Goal: Transaction & Acquisition: Book appointment/travel/reservation

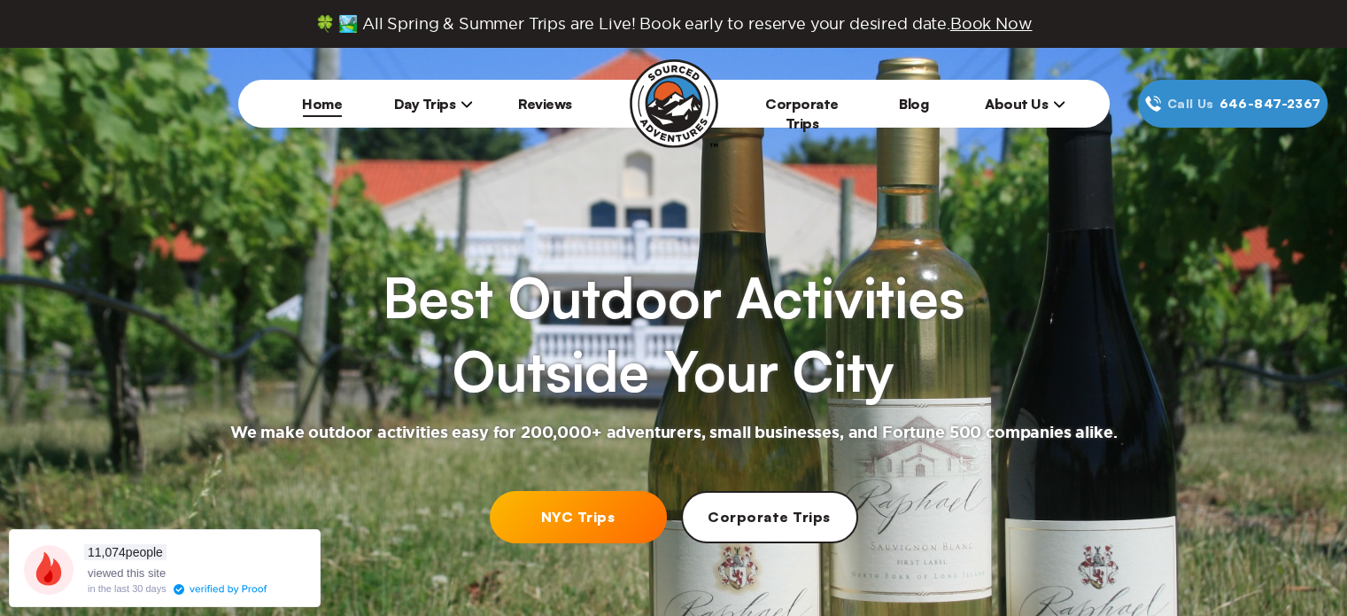
click at [532, 521] on link "NYC Trips" at bounding box center [578, 517] width 177 height 52
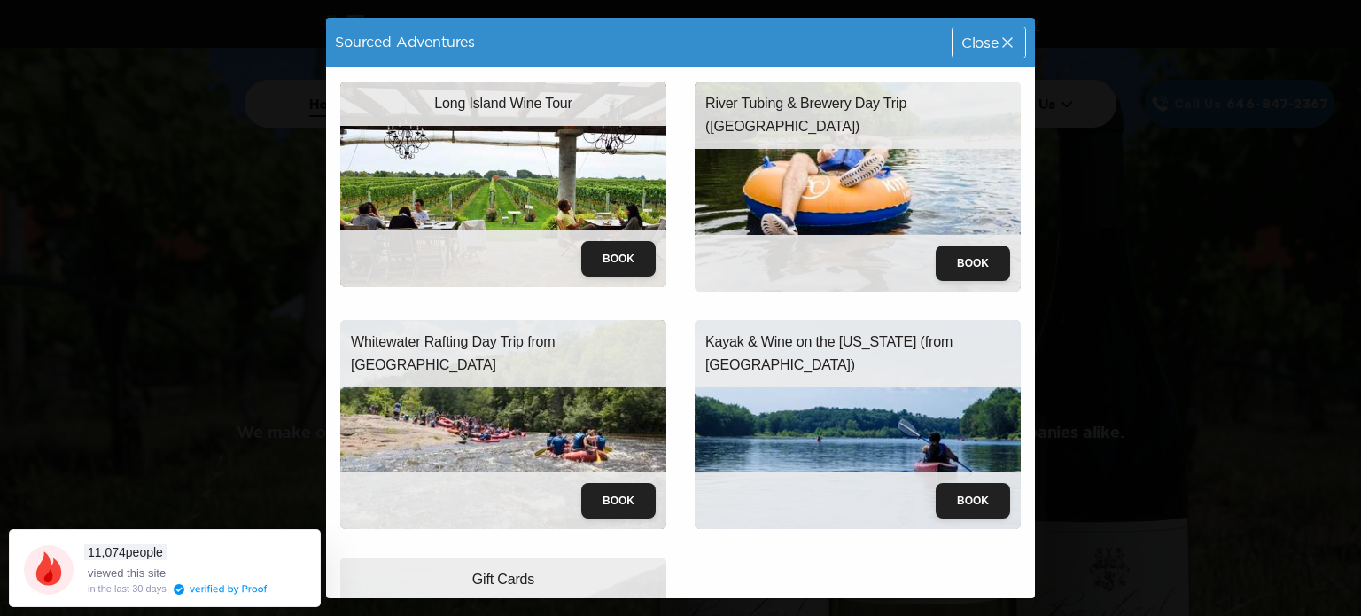
click at [952, 31] on div "Close" at bounding box center [988, 42] width 73 height 30
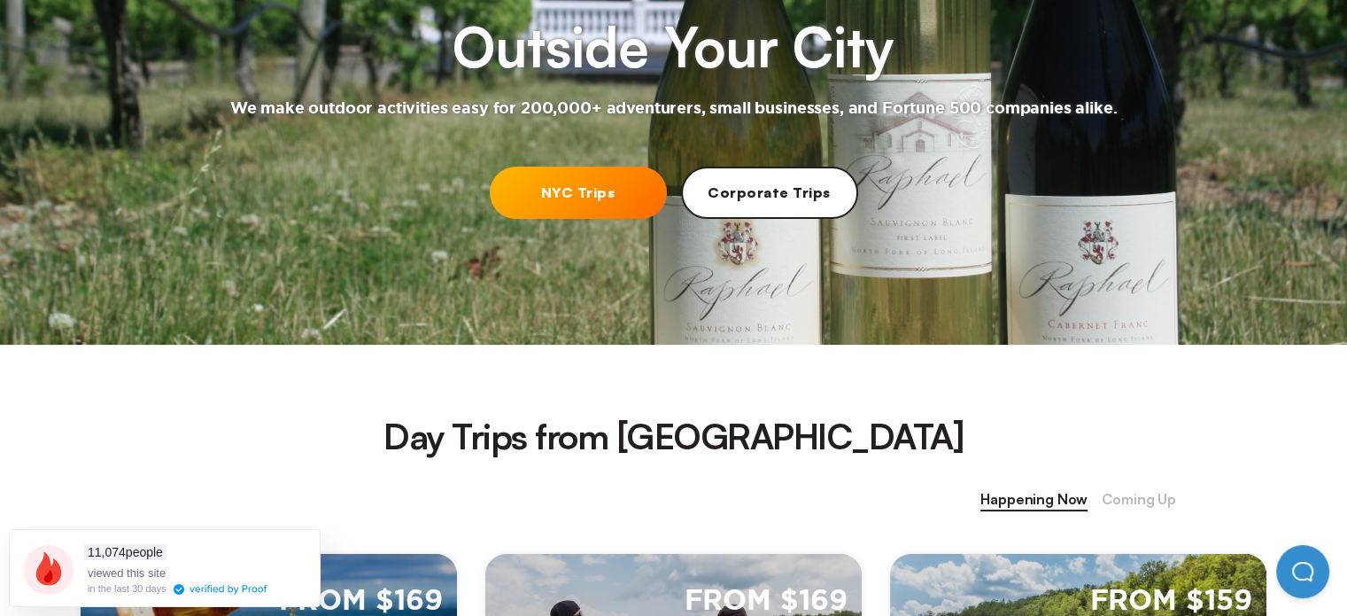
click at [542, 194] on link "NYC Trips" at bounding box center [578, 193] width 177 height 52
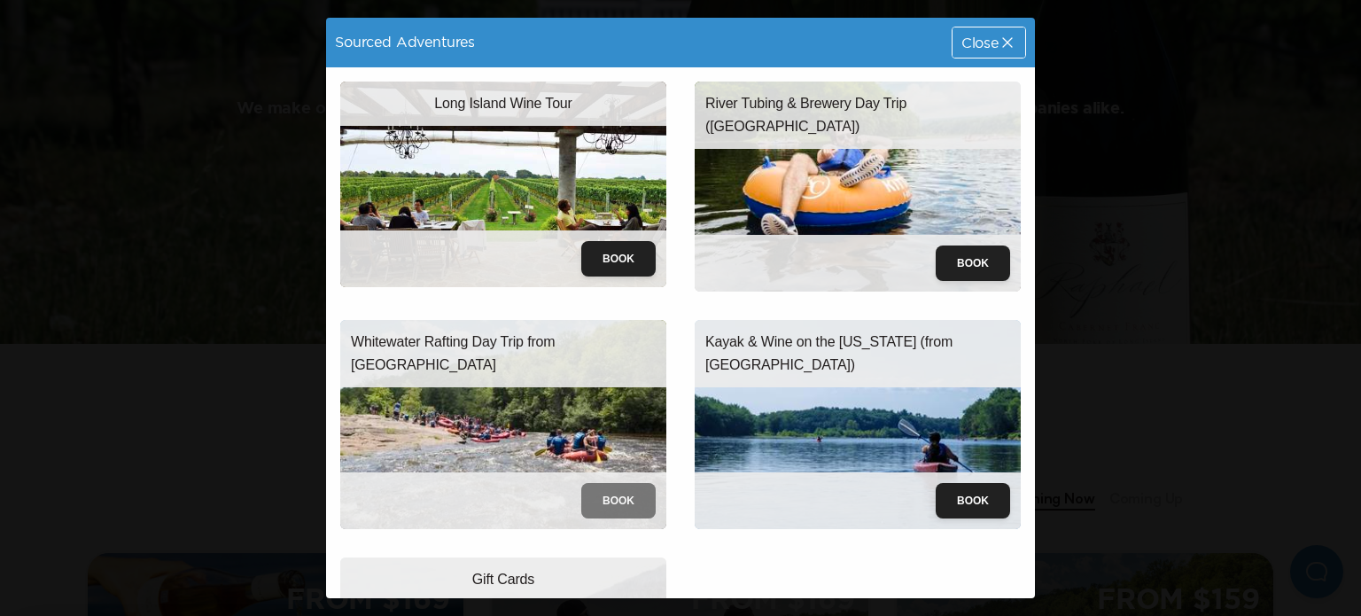
click at [618, 484] on button "Book" at bounding box center [618, 500] width 74 height 35
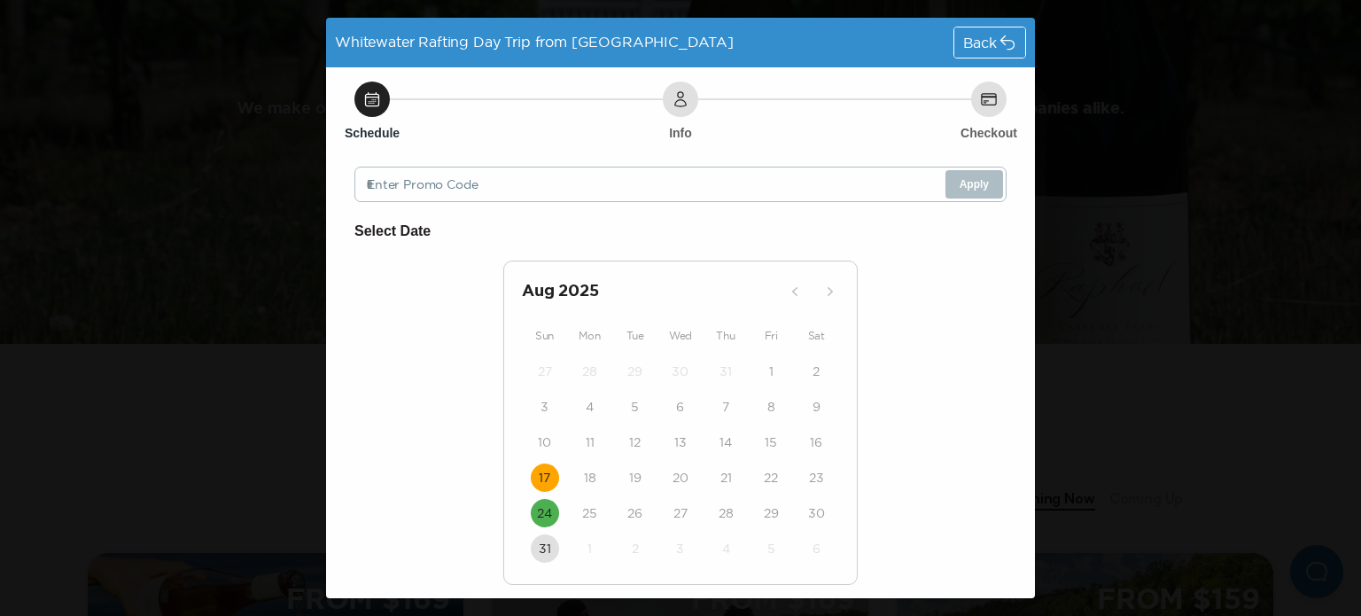
click at [544, 470] on button "17" at bounding box center [545, 477] width 28 height 28
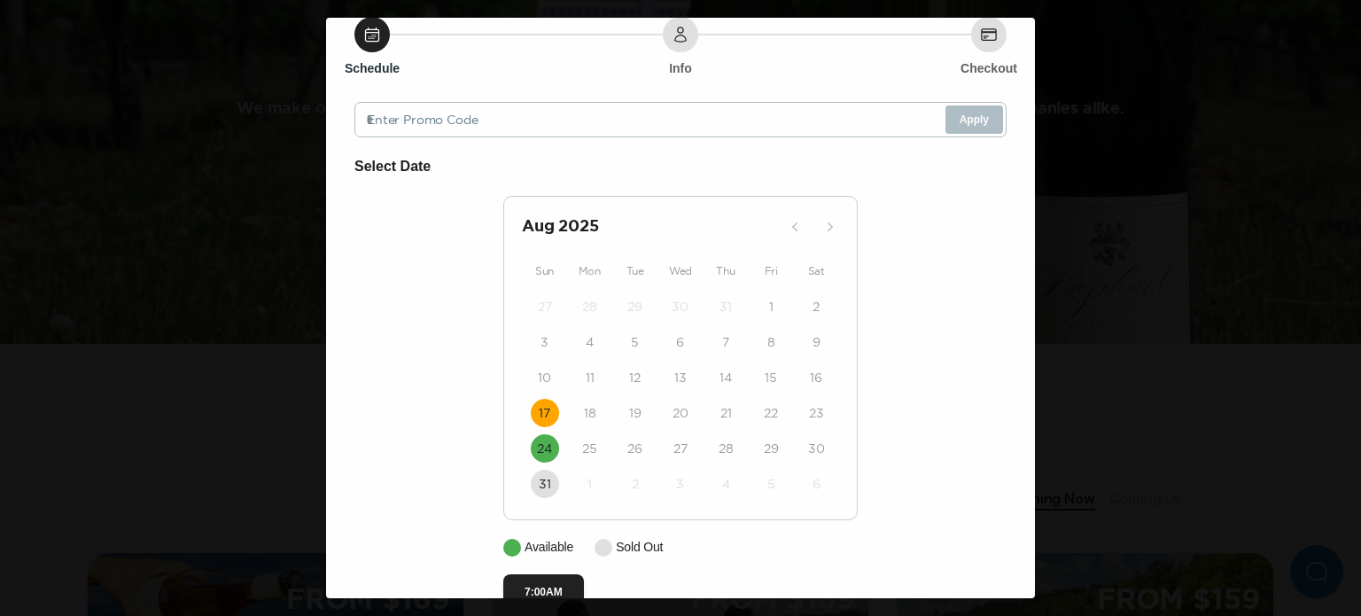
scroll to position [129, 0]
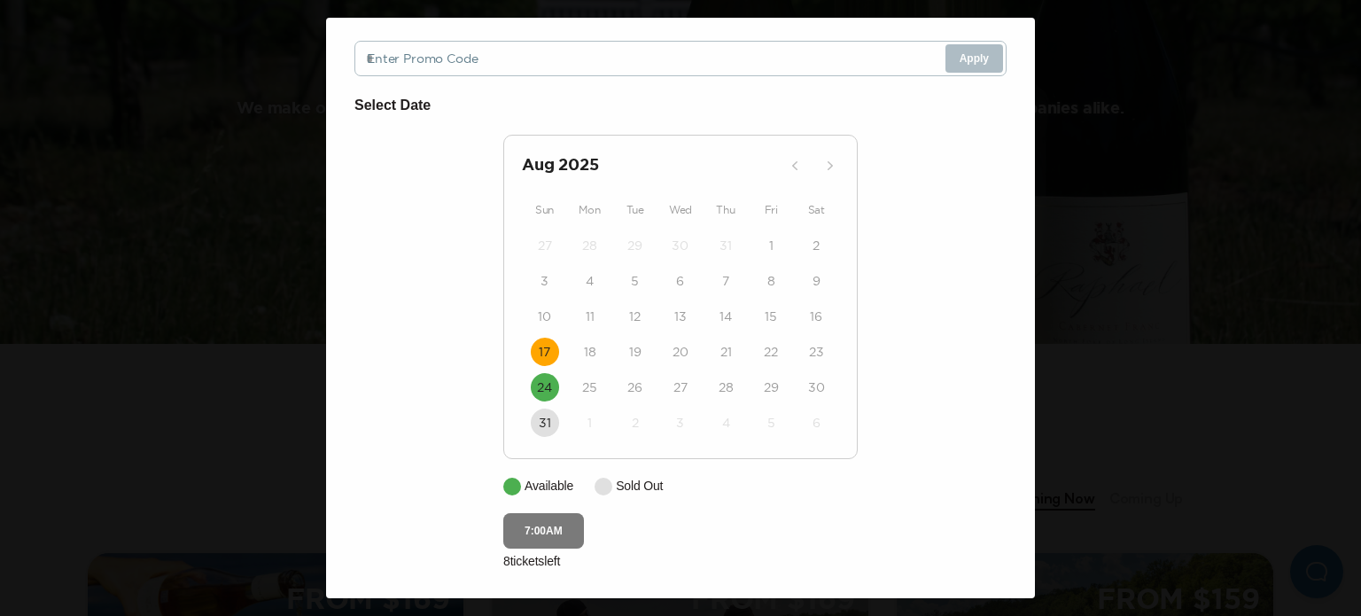
click at [521, 526] on button "7:00AM" at bounding box center [543, 530] width 81 height 35
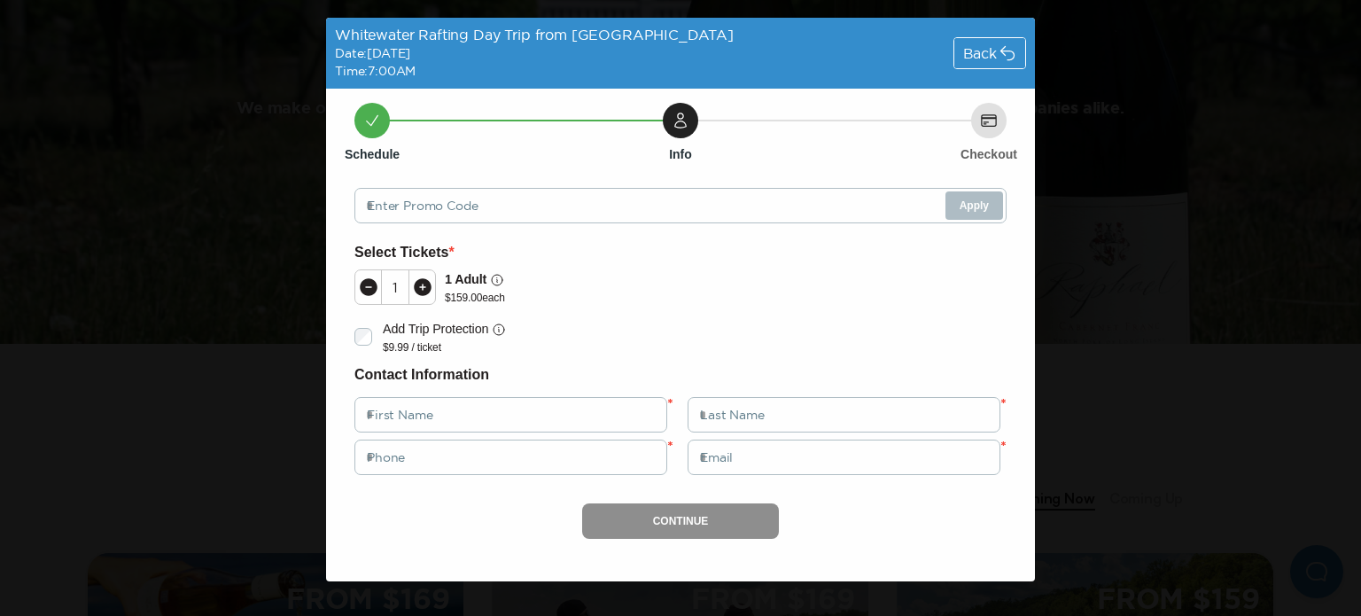
scroll to position [0, 0]
click at [986, 43] on div "Back" at bounding box center [989, 53] width 71 height 30
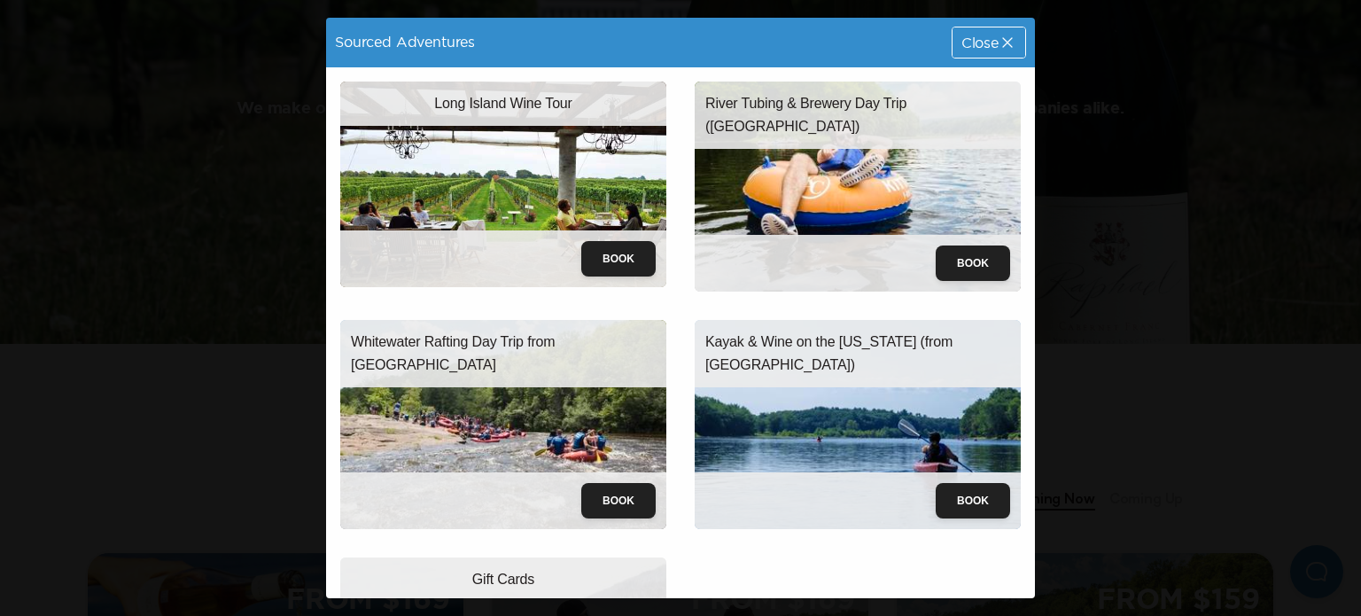
click at [998, 43] on icon at bounding box center [1007, 43] width 18 height 18
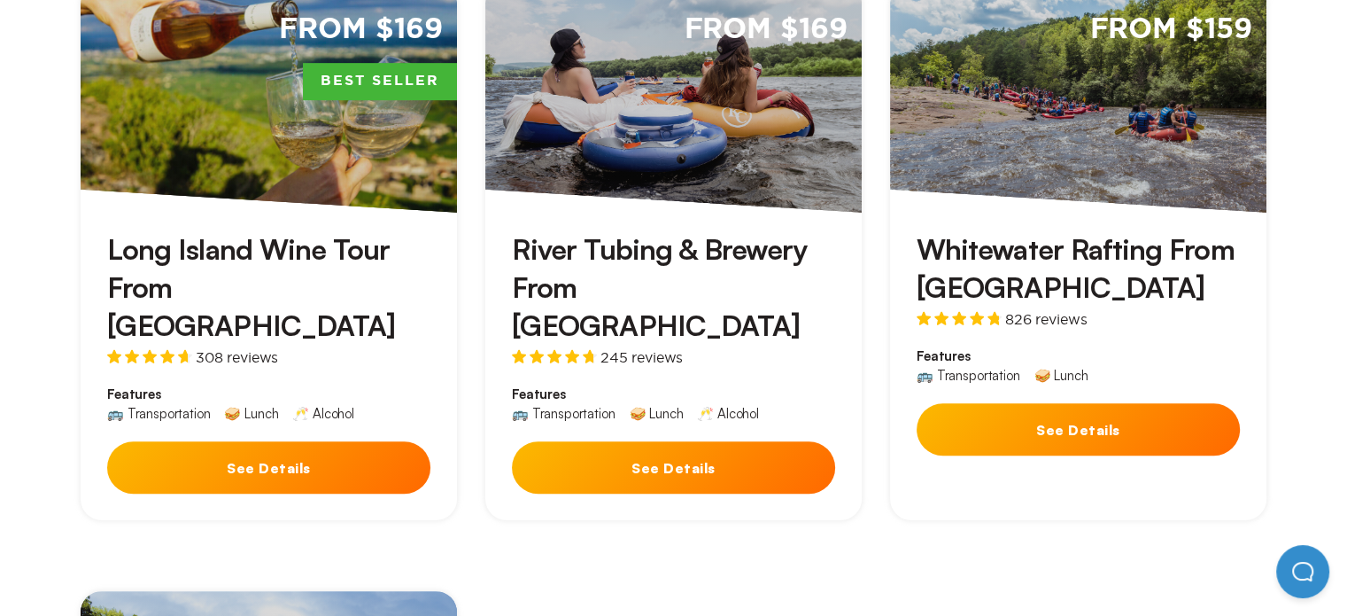
scroll to position [893, 0]
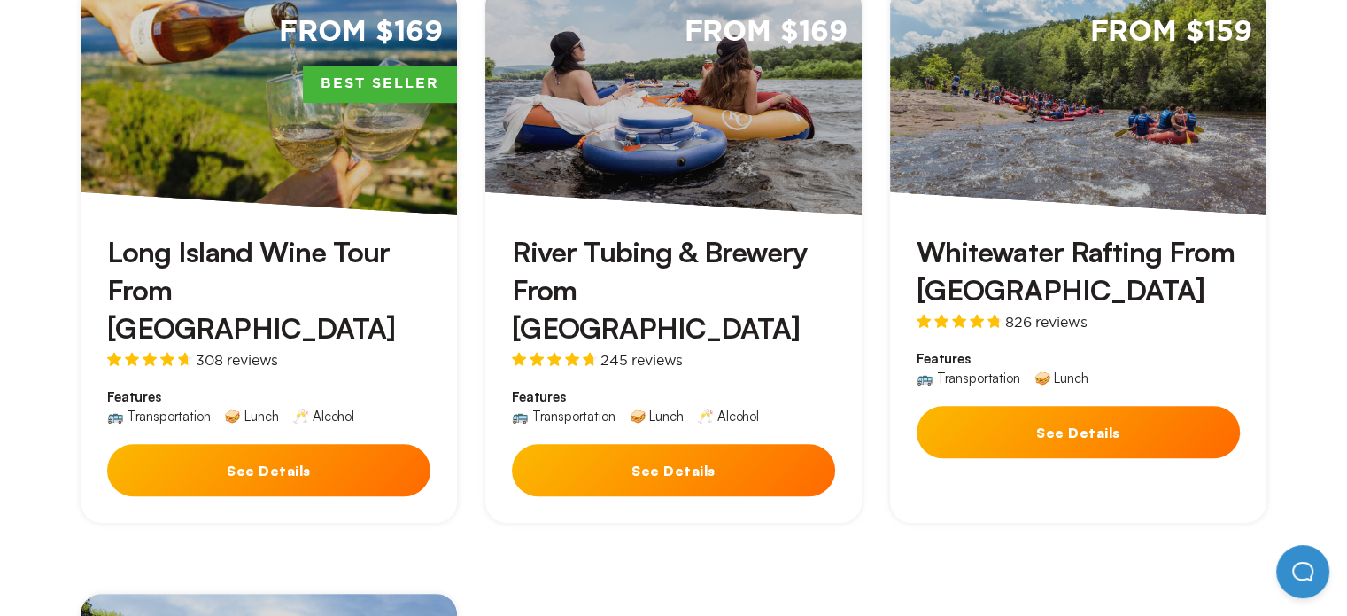
click at [873, 567] on div "From $169 Best Seller Long Island Wine Tour From [GEOGRAPHIC_DATA] 308 reviews …" at bounding box center [673, 559] width 1215 height 1219
click at [878, 538] on div "From $169 Best Seller Long Island Wine Tour From [GEOGRAPHIC_DATA] 308 reviews …" at bounding box center [673, 559] width 1215 height 1219
click at [843, 547] on div "From $169 Best Seller Long Island Wine Tour From [GEOGRAPHIC_DATA] 308 reviews …" at bounding box center [673, 559] width 1215 height 1219
click at [885, 502] on div "From $169 Best Seller Long Island Wine Tour From [GEOGRAPHIC_DATA] 308 reviews …" at bounding box center [673, 559] width 1215 height 1219
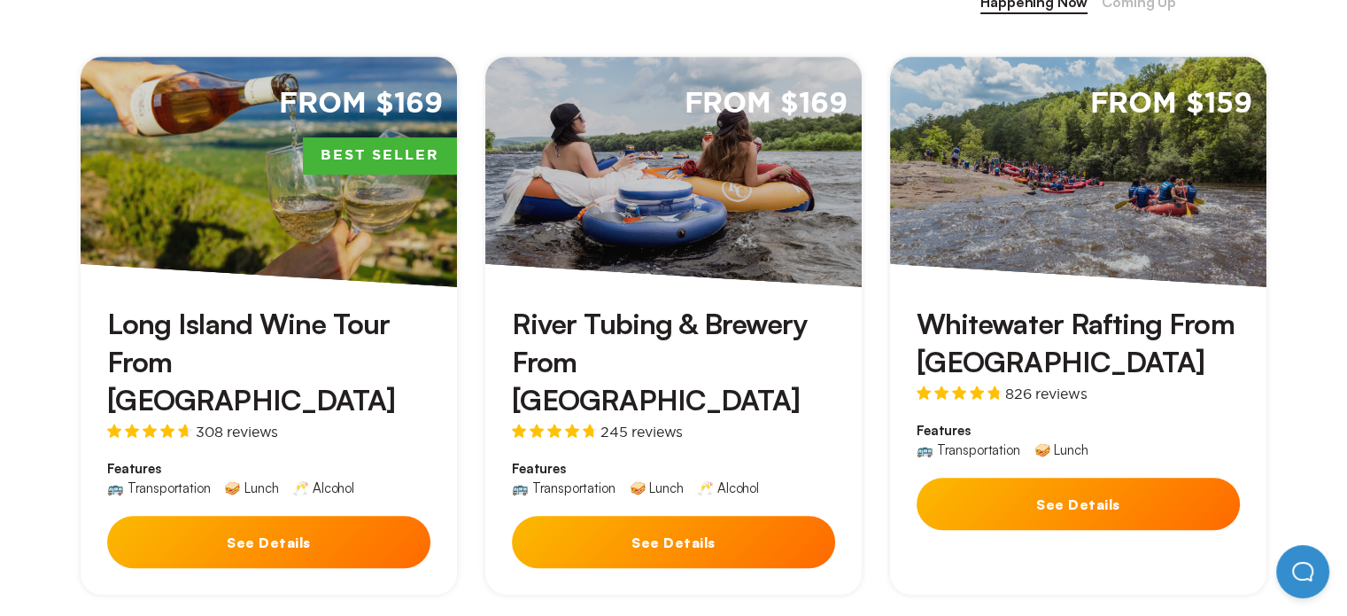
scroll to position [819, 0]
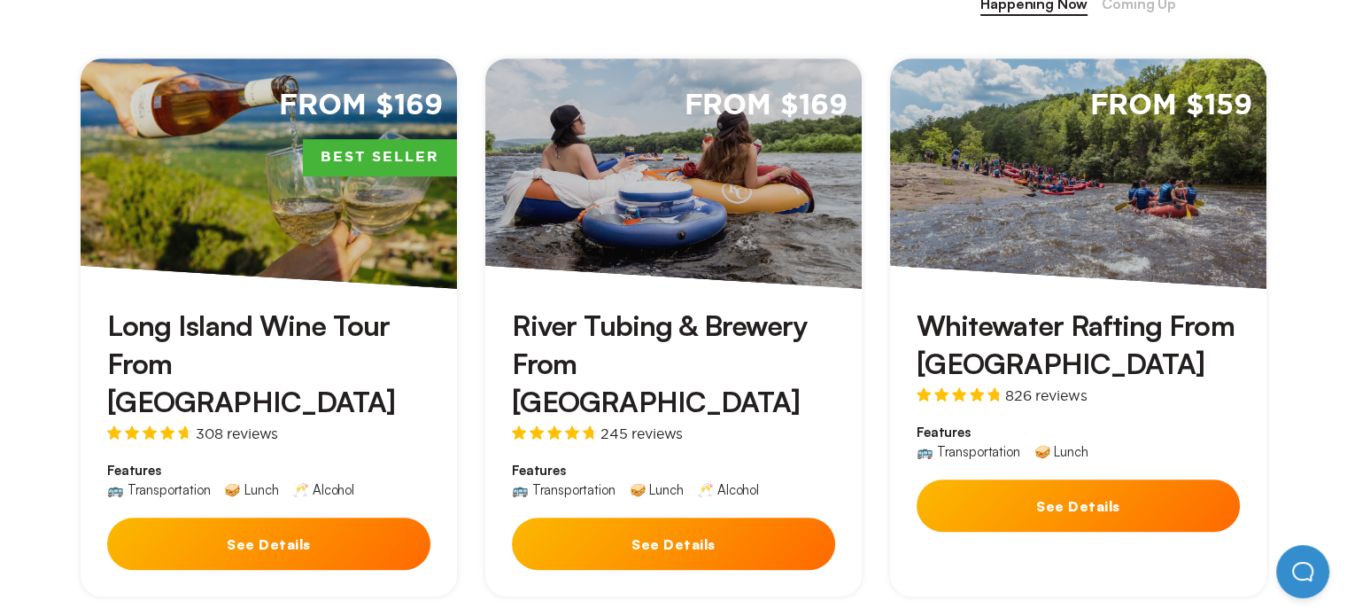
click at [1175, 506] on button "See Details" at bounding box center [1078, 505] width 323 height 52
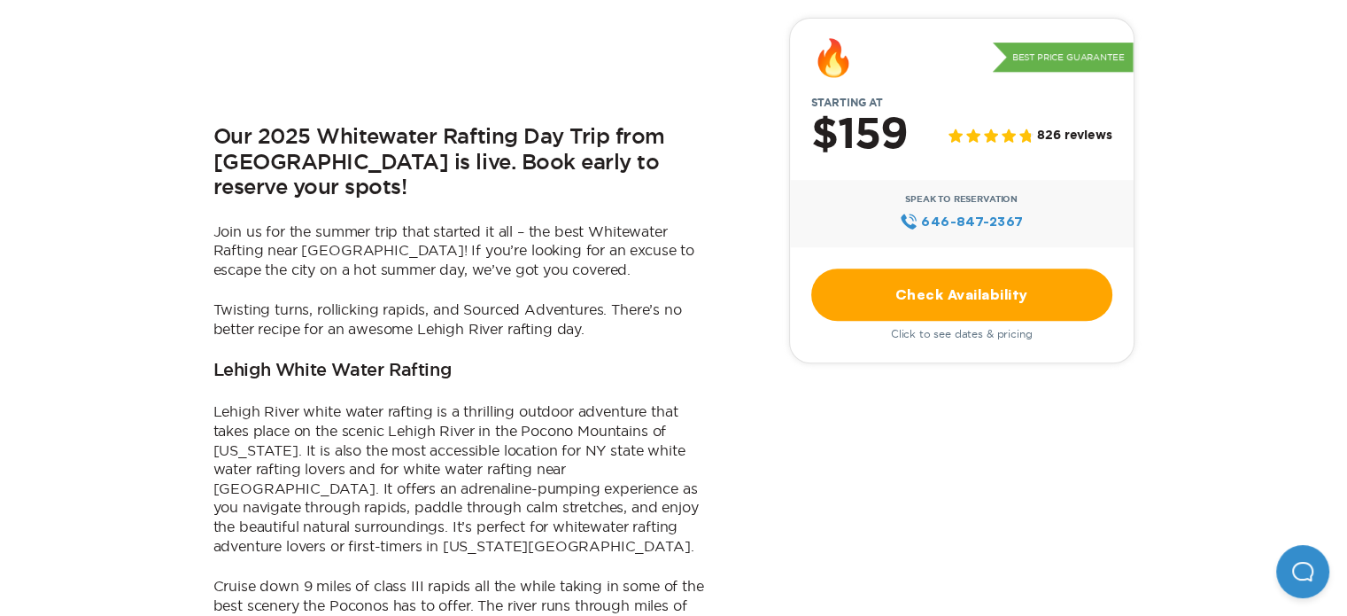
scroll to position [843, 0]
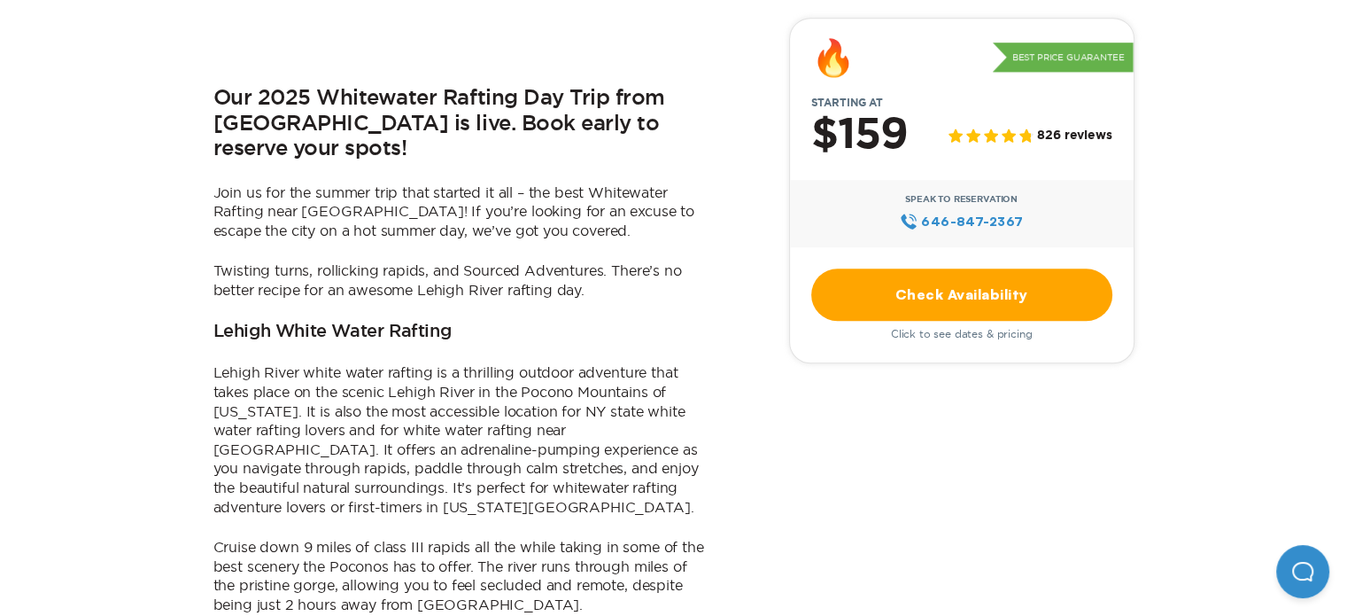
click at [702, 285] on div "Our 2025 Whitewater Rafting Day Trip from [GEOGRAPHIC_DATA] is live. Book early…" at bounding box center [462, 428] width 496 height 1283
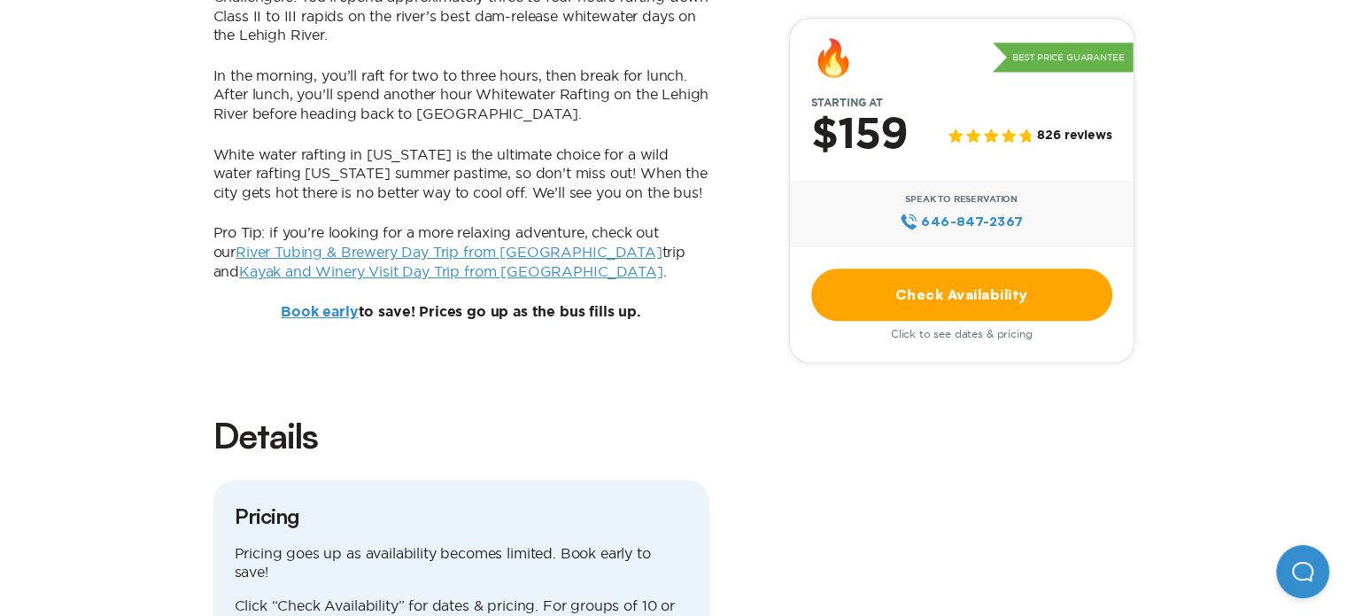
scroll to position [1594, 0]
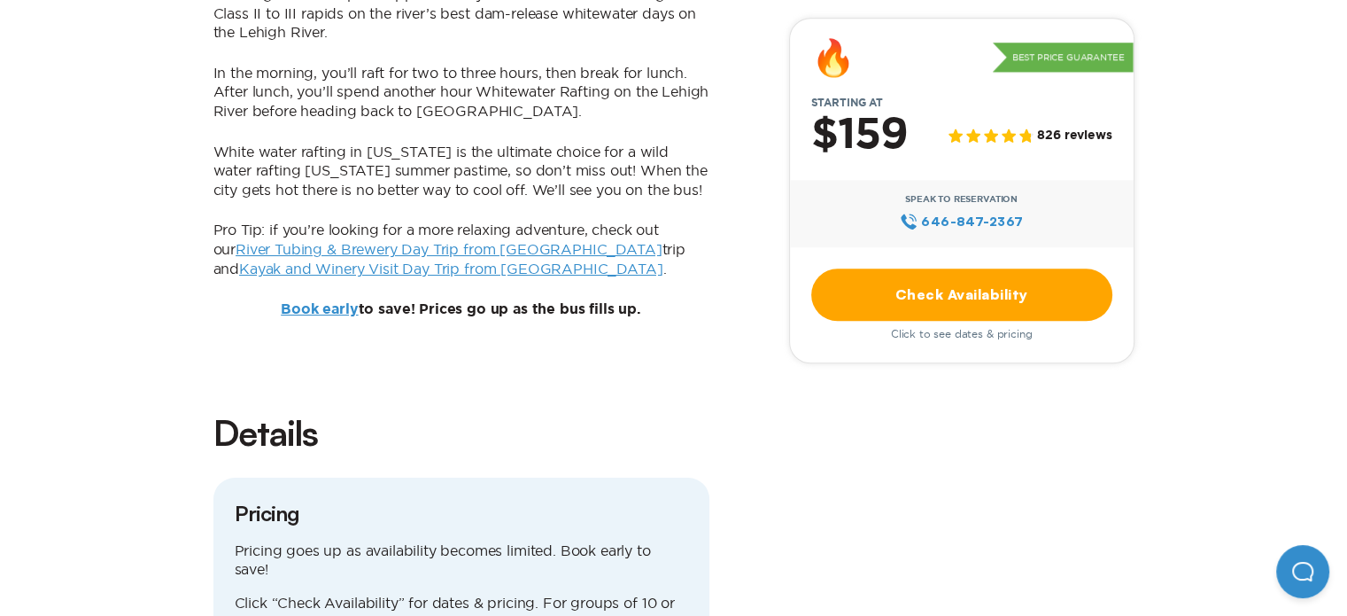
click at [664, 299] on p "Book early to save! Prices go up as the bus fills up." at bounding box center [462, 309] width 496 height 20
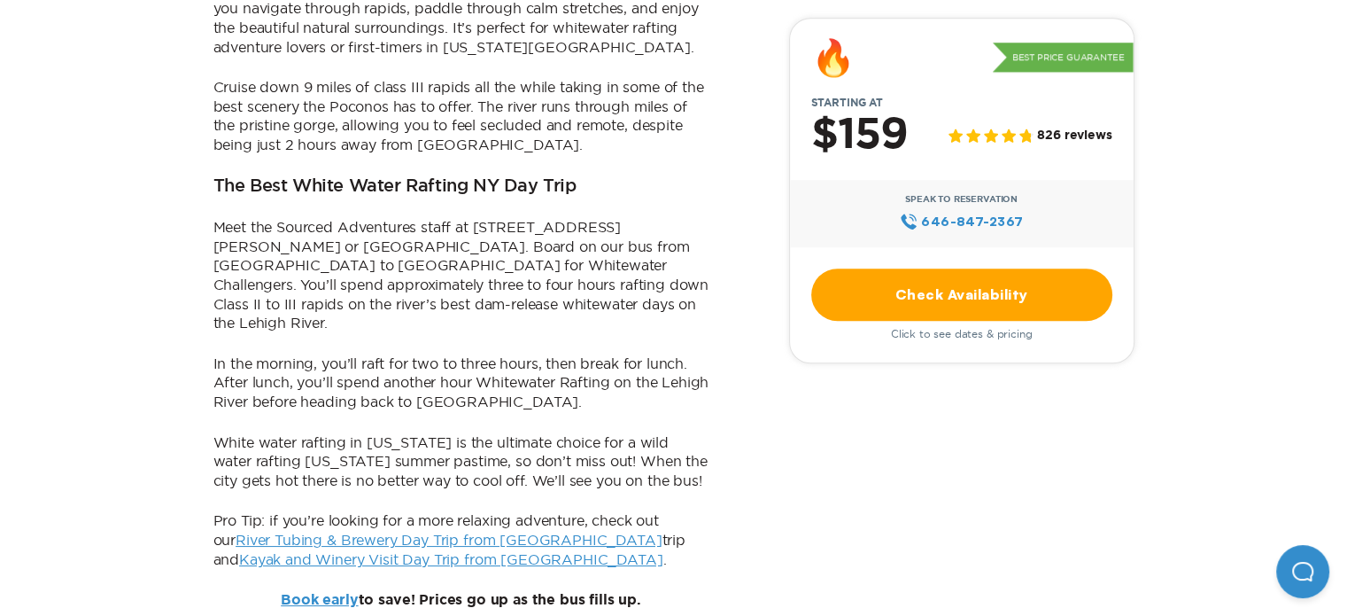
scroll to position [1297, 0]
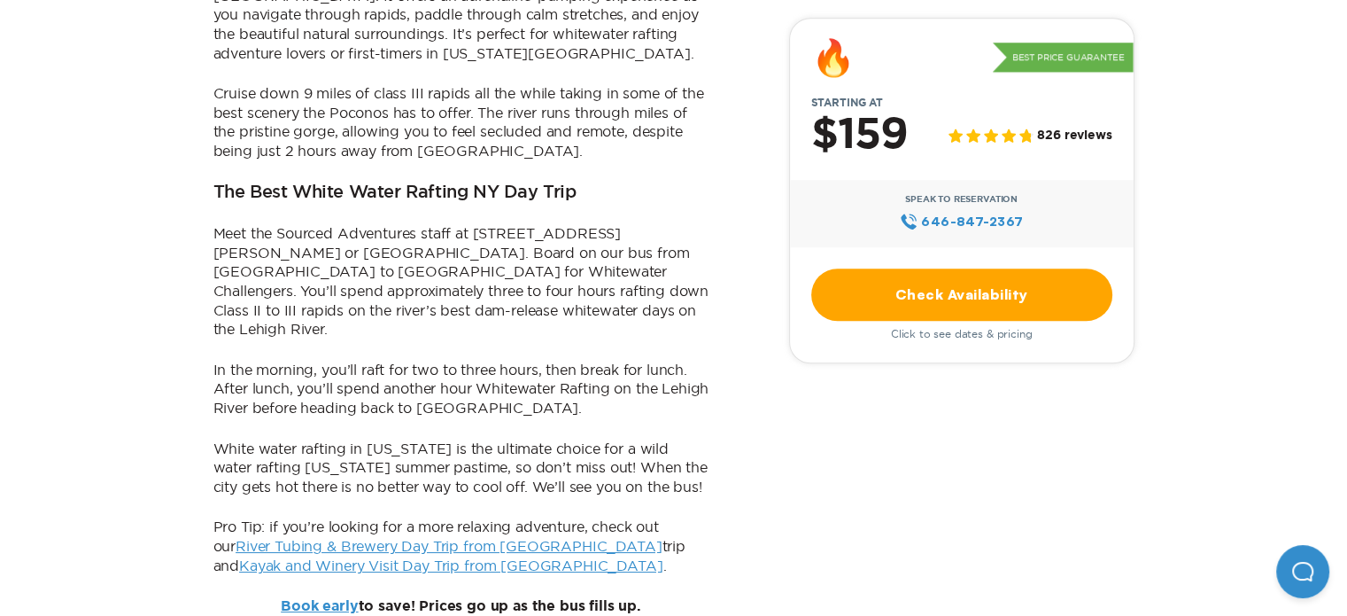
click at [214, 224] on p "Meet the Sourced Adventures staff at [STREET_ADDRESS][PERSON_NAME] or [GEOGRAPH…" at bounding box center [462, 281] width 496 height 115
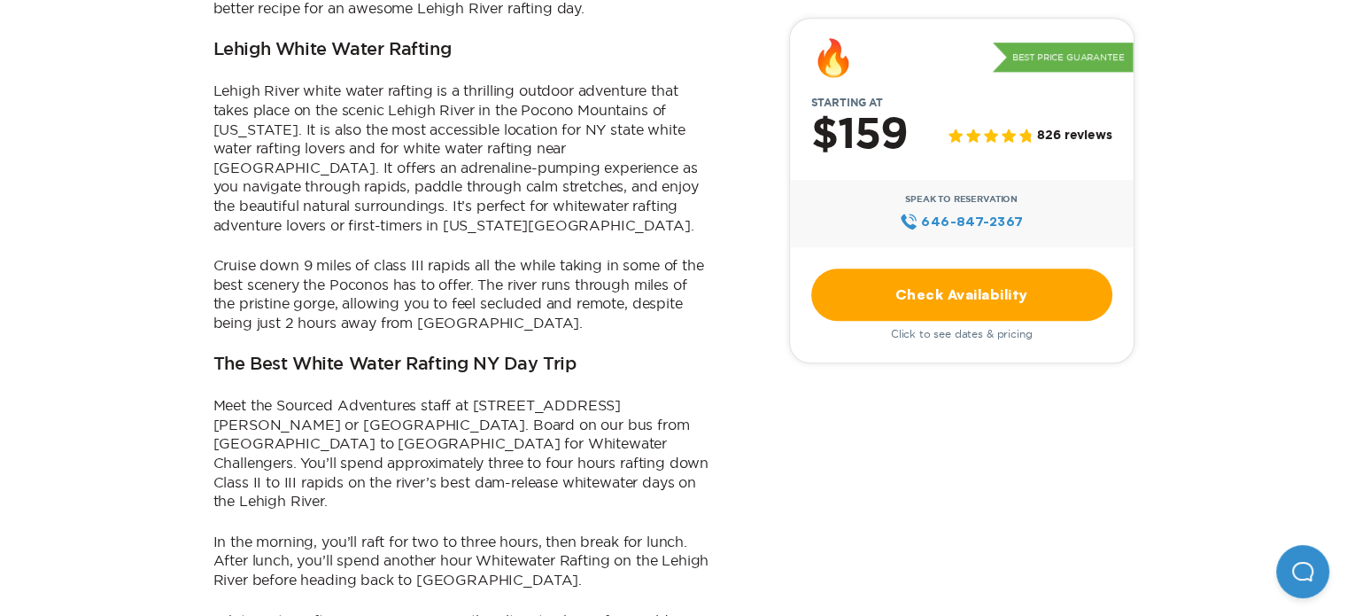
scroll to position [1123, 0]
click at [215, 258] on p "Cruise down 9 miles of class III rapids all the while taking in some of the bes…" at bounding box center [462, 296] width 496 height 76
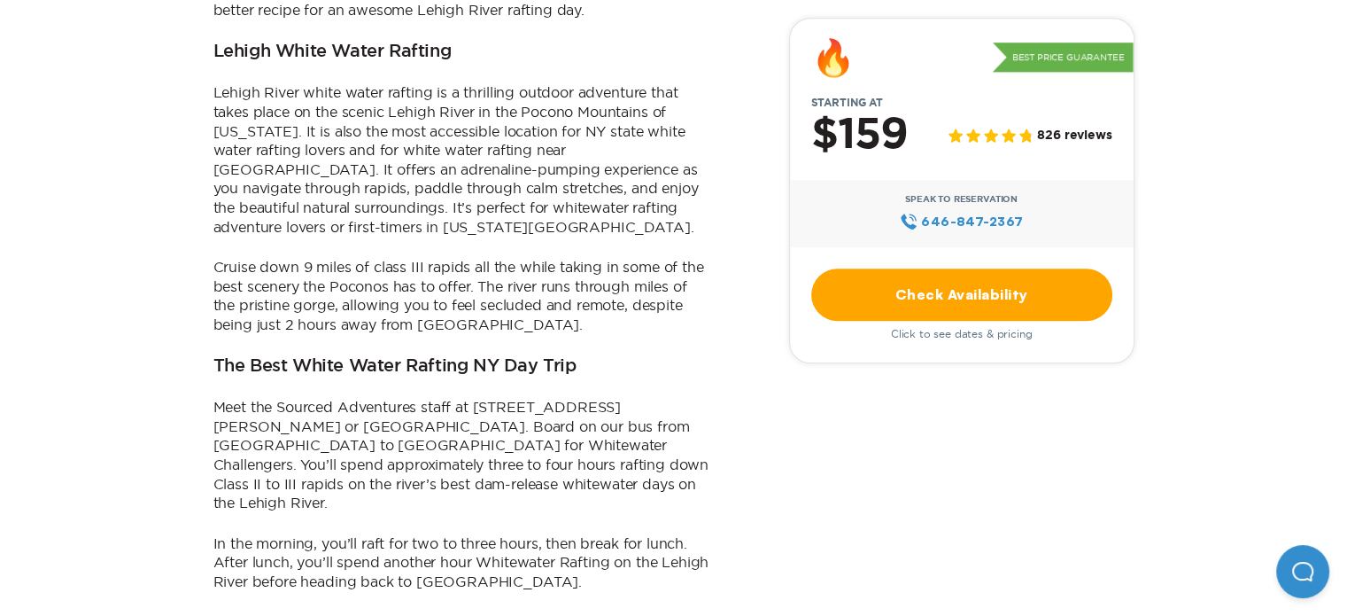
click at [214, 356] on h3 "The Best White Water Rafting NY Day Trip" at bounding box center [395, 366] width 363 height 21
click at [214, 398] on p "Meet the Sourced Adventures staff at [STREET_ADDRESS][PERSON_NAME] or [GEOGRAPH…" at bounding box center [462, 455] width 496 height 115
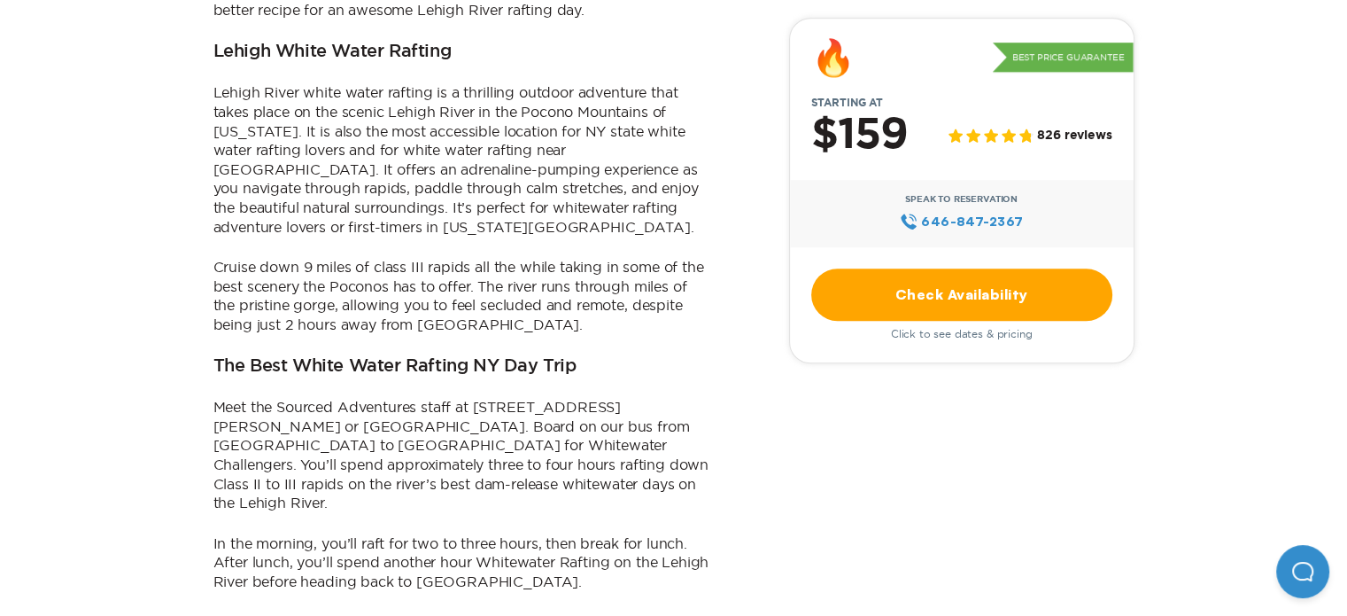
click at [214, 398] on p "Meet the Sourced Adventures staff at [STREET_ADDRESS][PERSON_NAME] or [GEOGRAPH…" at bounding box center [462, 455] width 496 height 115
click at [214, 356] on h3 "The Best White Water Rafting NY Day Trip" at bounding box center [395, 366] width 363 height 21
click at [214, 258] on p "Cruise down 9 miles of class III rapids all the while taking in some of the bes…" at bounding box center [462, 296] width 496 height 76
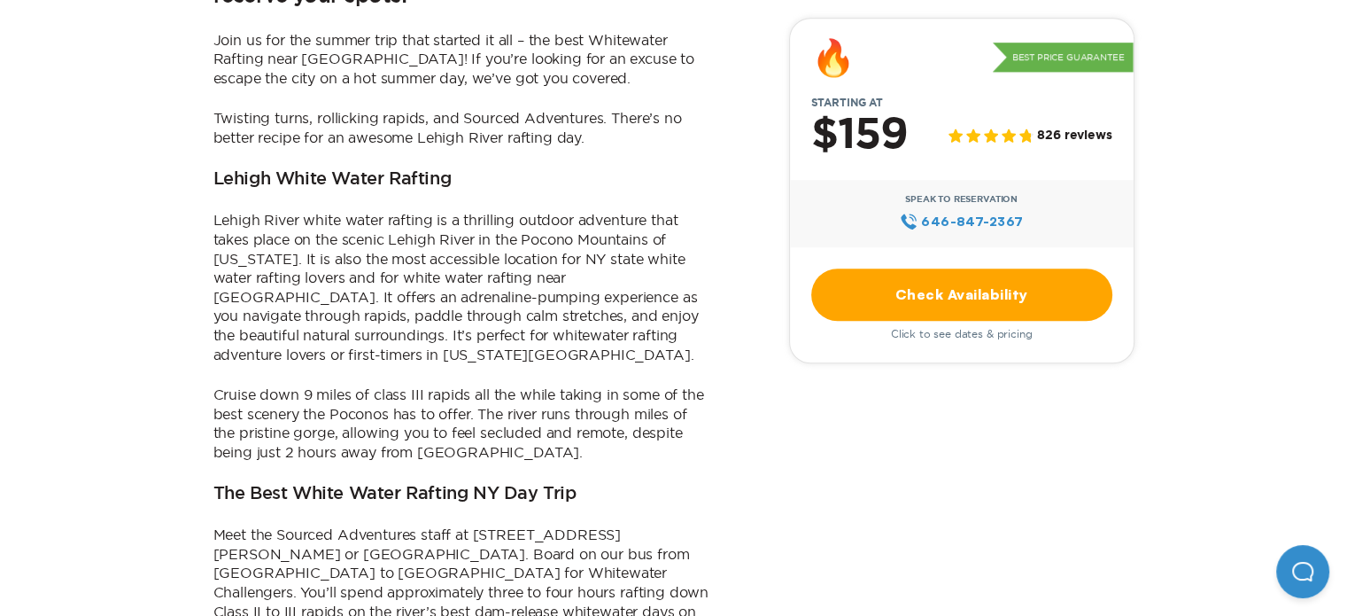
scroll to position [985, 0]
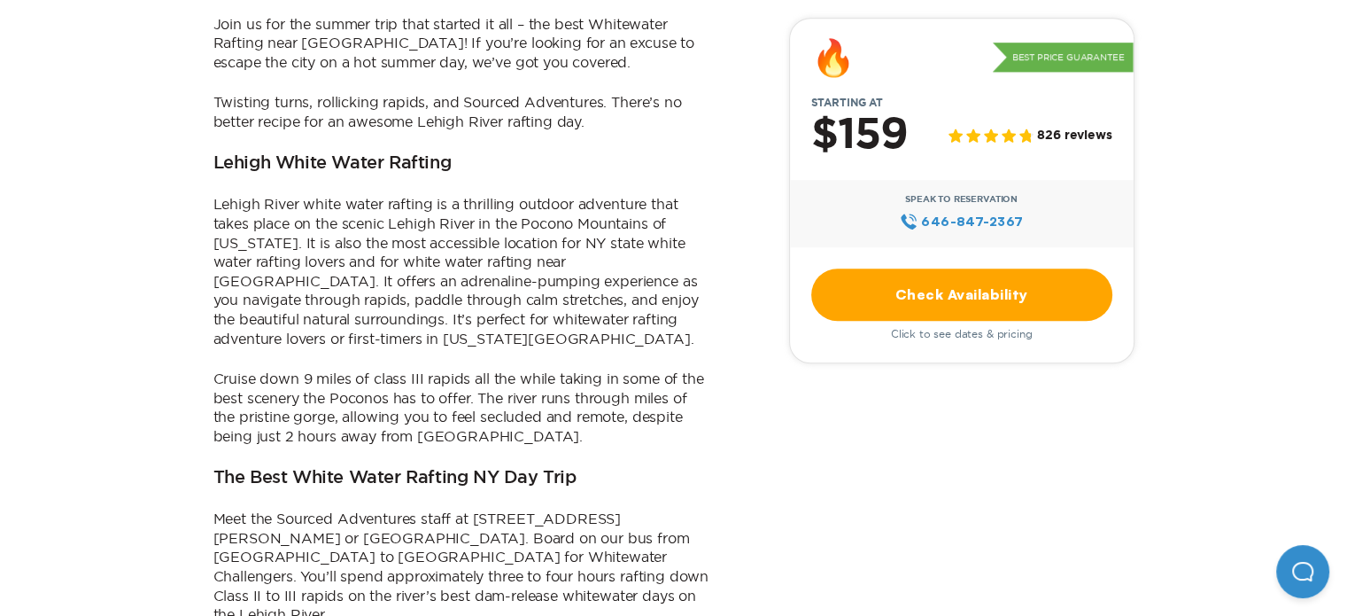
scroll to position [1013, 0]
click at [214, 193] on p "Lehigh River white water rafting is a thrilling outdoor adventure that takes pl…" at bounding box center [462, 269] width 496 height 153
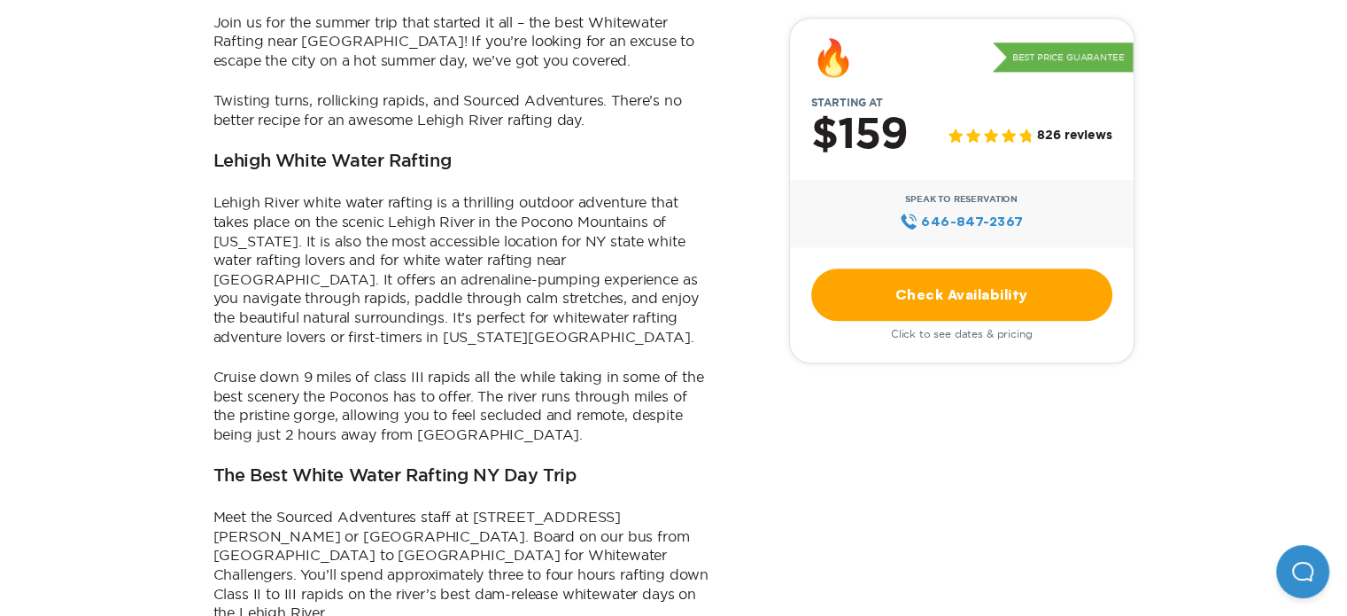
click at [216, 201] on p "Lehigh River white water rafting is a thrilling outdoor adventure that takes pl…" at bounding box center [462, 269] width 496 height 153
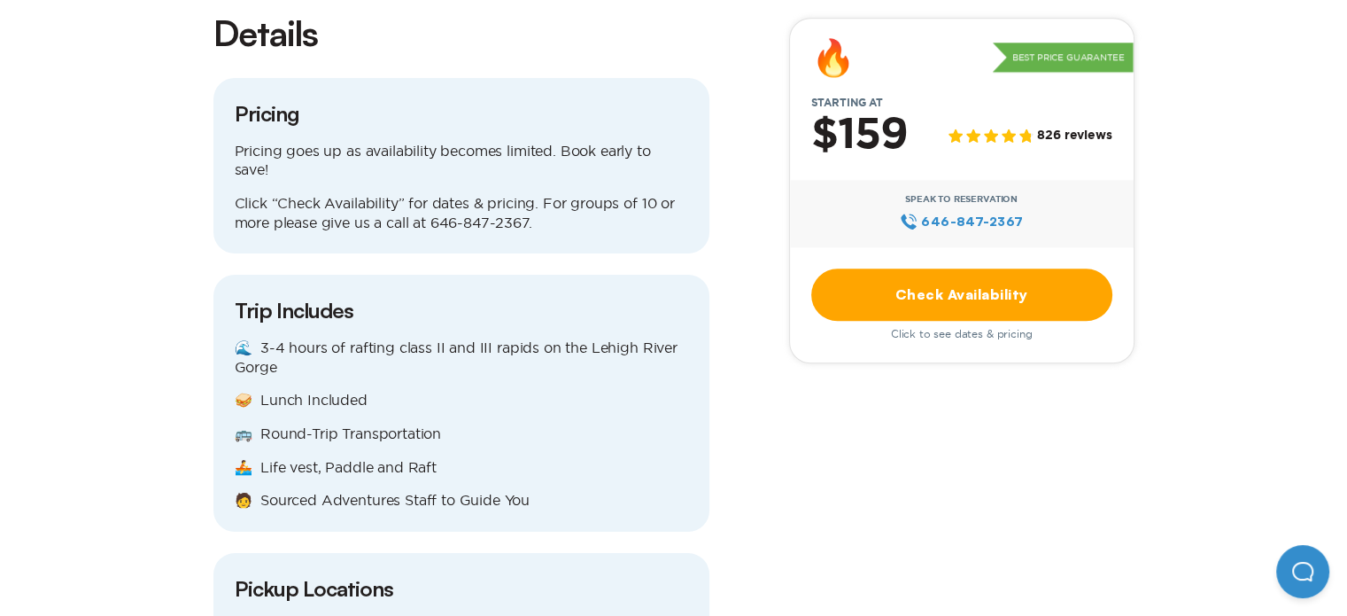
scroll to position [2007, 0]
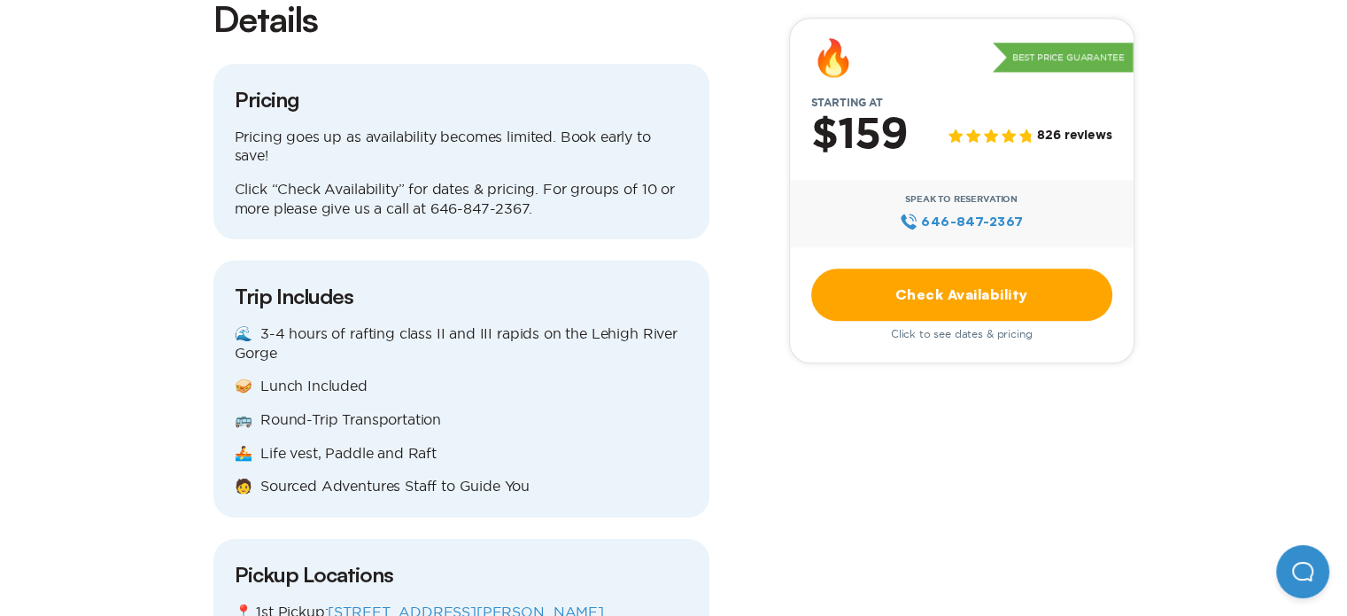
click at [656, 324] on p "🌊 3-4 hours of rafting class II and III rapids on the Lehigh River Gorge" at bounding box center [462, 343] width 454 height 38
click at [665, 324] on p "🌊 3-4 hours of rafting class II and III rapids on the Lehigh River Gorge" at bounding box center [462, 343] width 454 height 38
click at [493, 324] on p "🌊 3-4 hours of rafting class II and III rapids on the Lehigh River Gorge" at bounding box center [462, 343] width 454 height 38
click at [473, 324] on p "🌊 3-4 hours of rafting class II and III rapids on the Lehigh River Gorge" at bounding box center [462, 343] width 454 height 38
click at [447, 324] on p "🌊 3-4 hours of rafting class II and III rapids on the Lehigh River Gorge" at bounding box center [462, 343] width 454 height 38
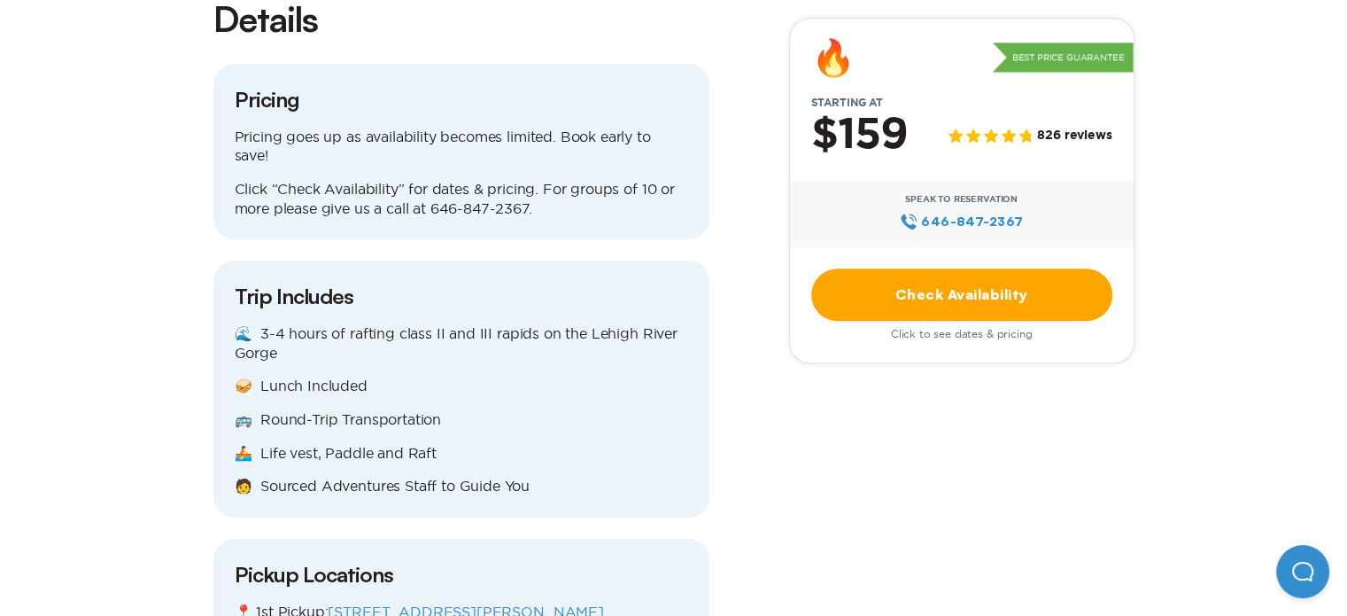
click at [458, 324] on p "🌊 3-4 hours of rafting class II and III rapids on the Lehigh River Gorge" at bounding box center [462, 343] width 454 height 38
click at [452, 324] on p "🌊 3-4 hours of rafting class II and III rapids on the Lehigh River Gorge" at bounding box center [462, 343] width 454 height 38
click at [459, 444] on p "🚣 Life vest, Paddle and Raft" at bounding box center [462, 453] width 454 height 19
click at [549, 477] on p "🧑 Sourced Adventures Staff to Guide You" at bounding box center [462, 486] width 454 height 19
click at [560, 377] on div "🌊 3-4 hours of rafting class II and III rapids on the Lehigh River Gorge 🥪 Lunc…" at bounding box center [462, 410] width 454 height 172
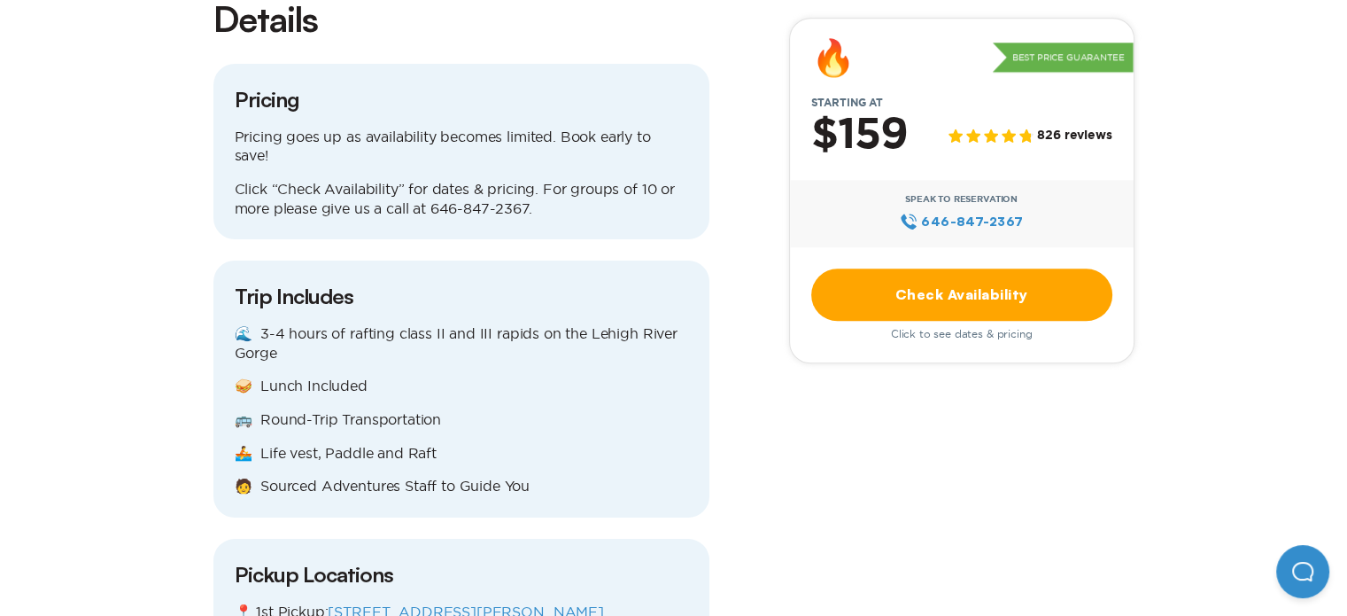
click at [494, 444] on p "🚣 Life vest, Paddle and Raft" at bounding box center [462, 453] width 454 height 19
click at [514, 410] on p "🚌 Round-Trip Transportation" at bounding box center [462, 419] width 454 height 19
click at [399, 377] on p "🥪 Lunch Included" at bounding box center [462, 386] width 454 height 19
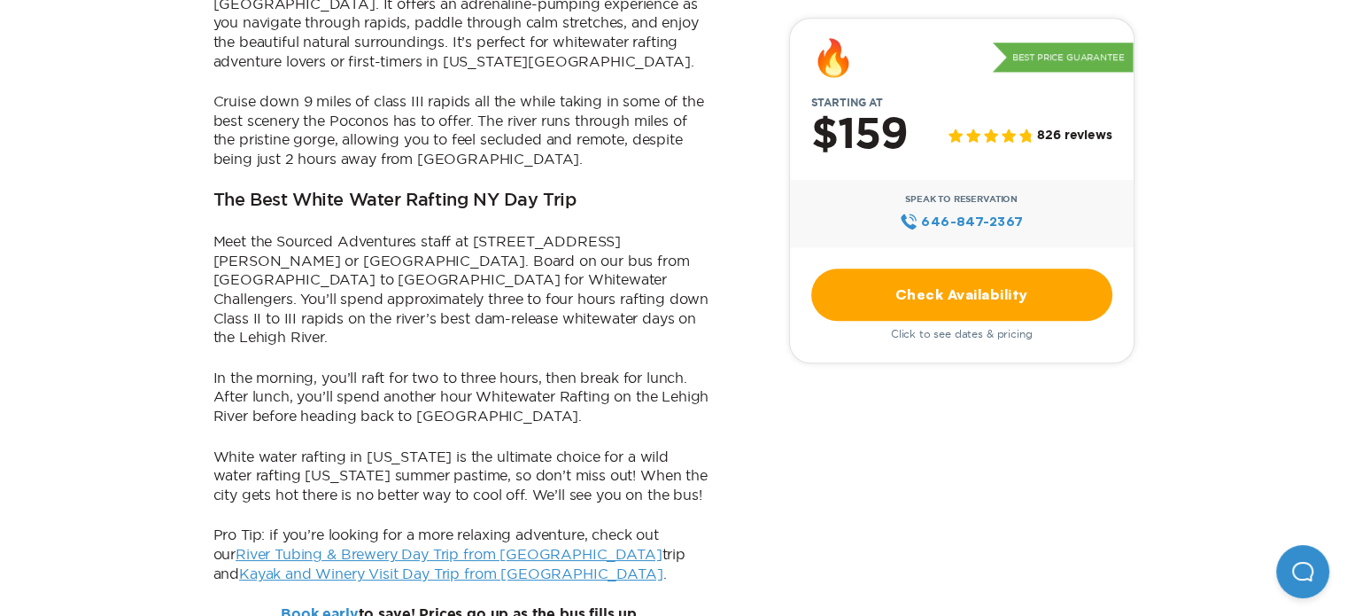
scroll to position [1290, 0]
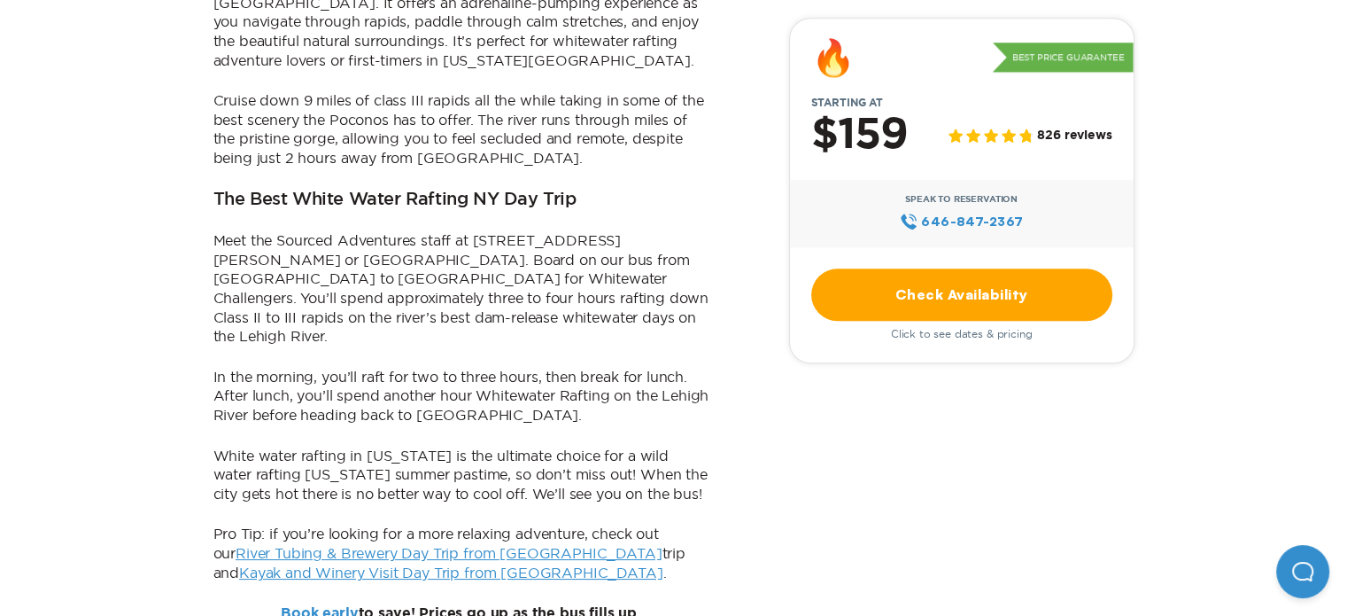
click at [709, 231] on p "Meet the Sourced Adventures staff at [STREET_ADDRESS][PERSON_NAME] or [GEOGRAPH…" at bounding box center [462, 288] width 496 height 115
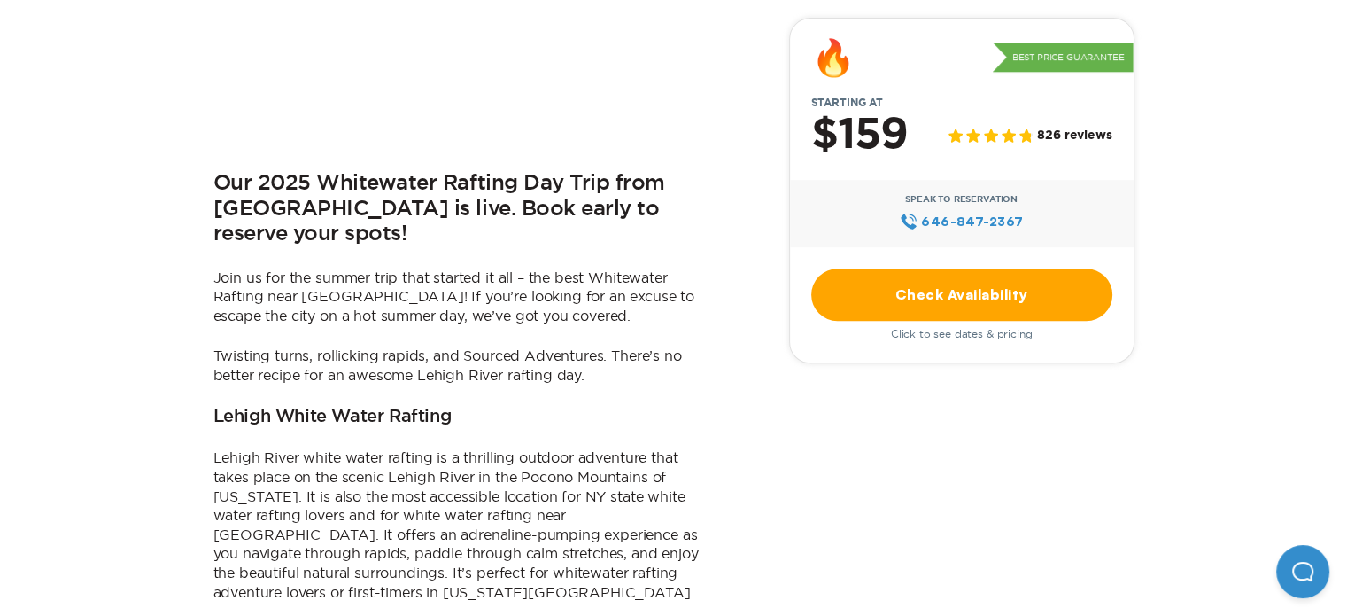
scroll to position [757, 0]
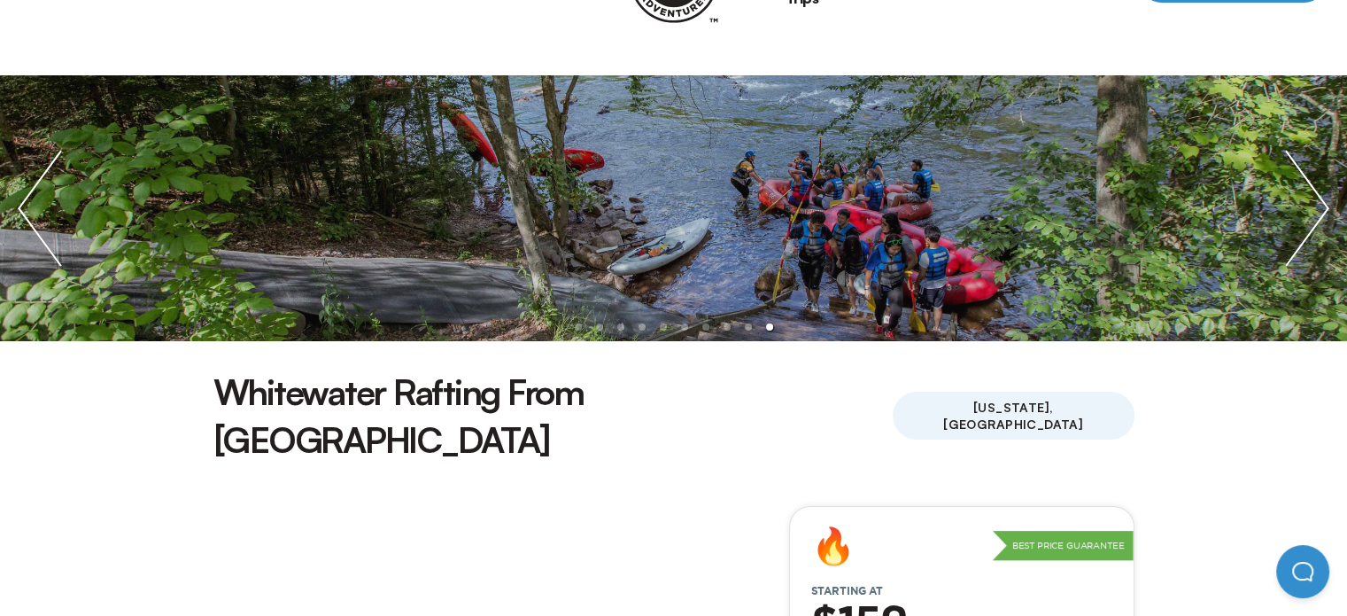
scroll to position [49, 0]
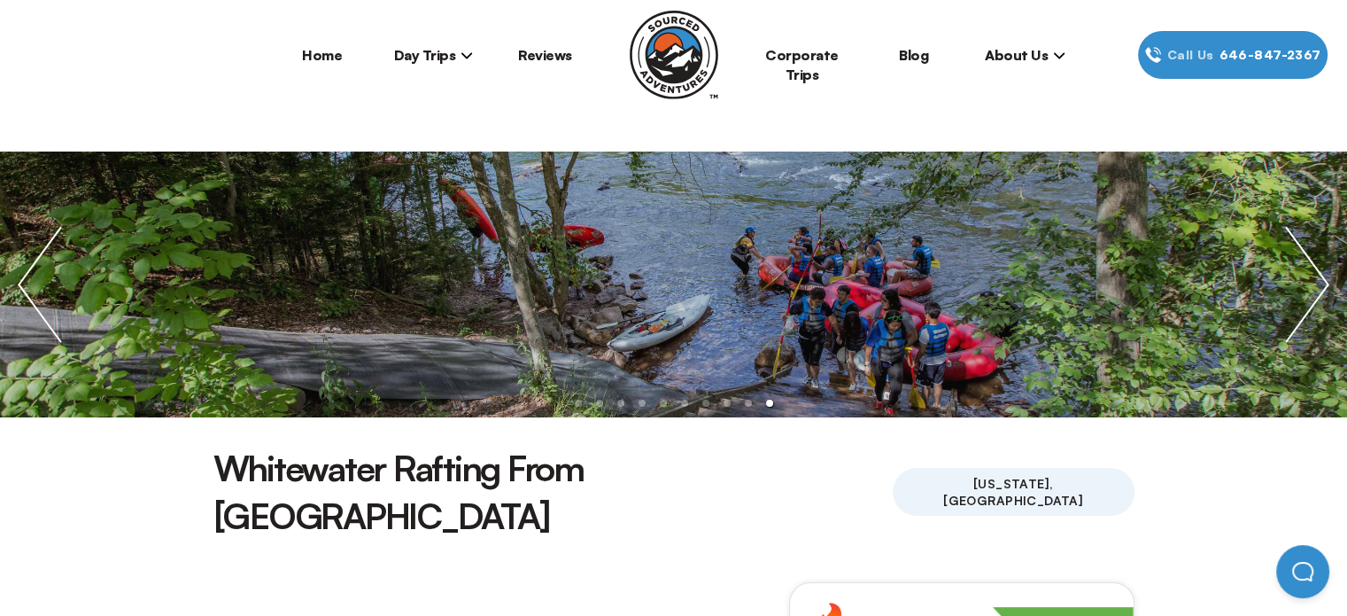
click at [219, 472] on h1 "Whitewater Rafting From [GEOGRAPHIC_DATA]" at bounding box center [554, 492] width 680 height 96
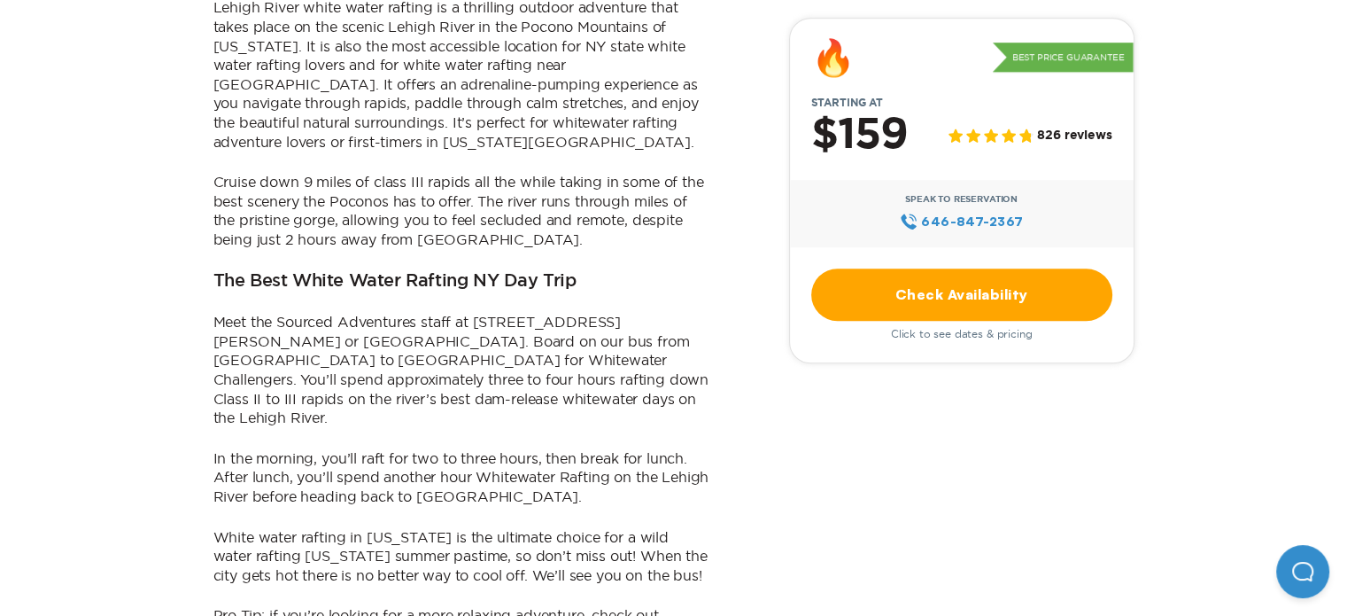
scroll to position [1218, 0]
